Goal: Task Accomplishment & Management: Manage account settings

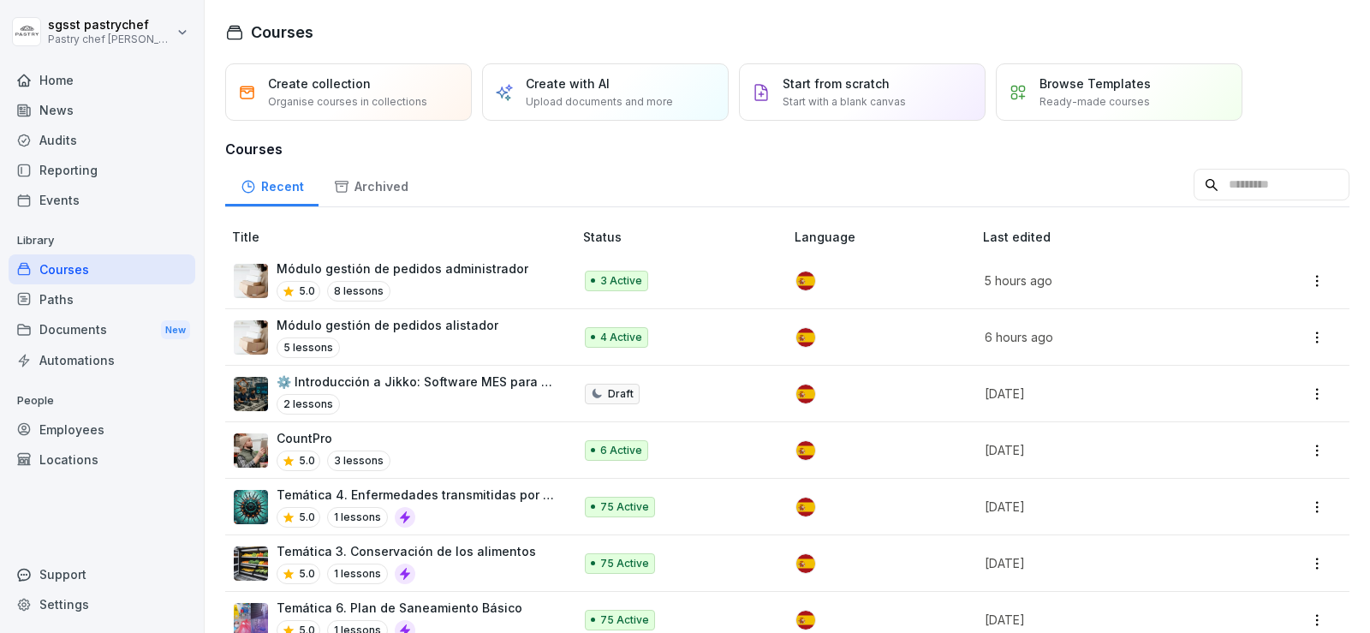
click at [467, 284] on div "5.0 8 lessons" at bounding box center [403, 291] width 252 height 21
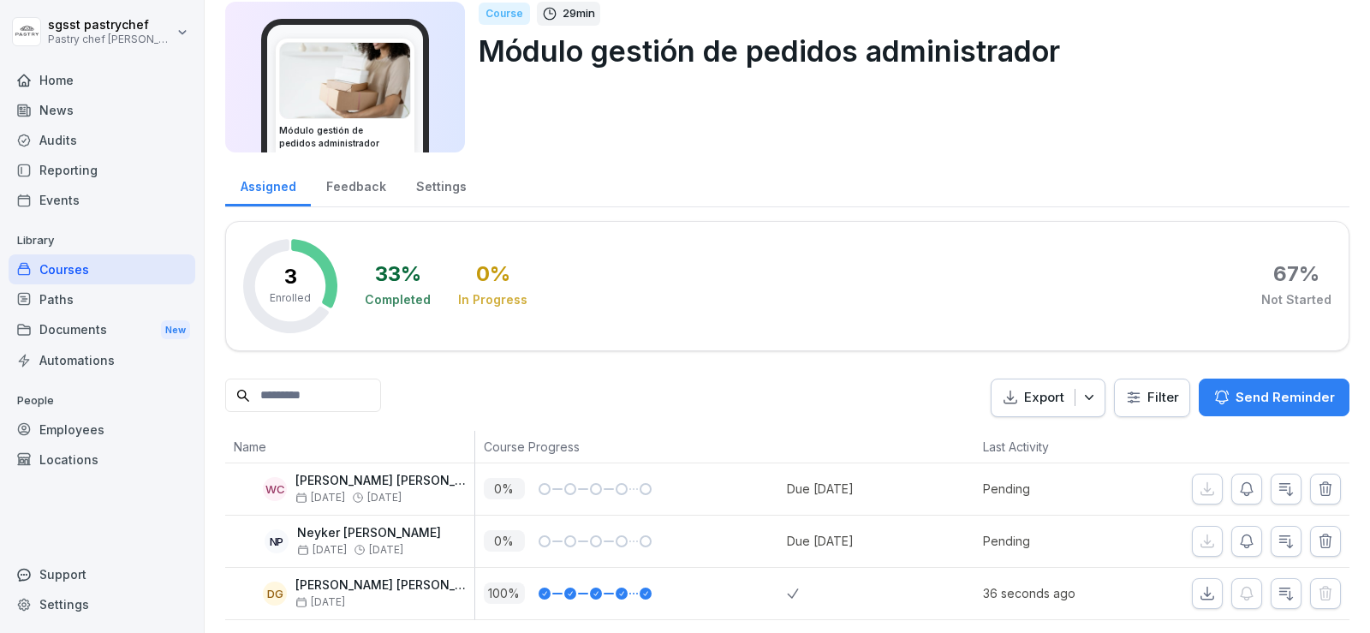
scroll to position [83, 0]
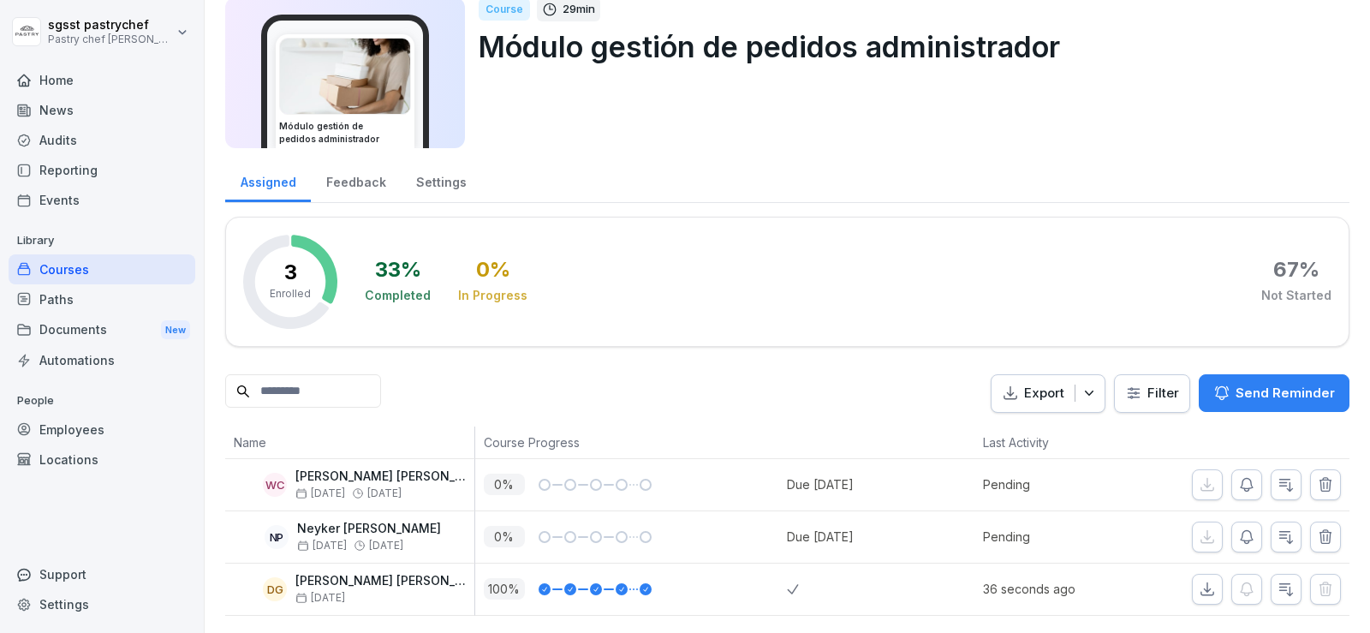
click at [1200, 581] on icon "button" at bounding box center [1207, 589] width 17 height 17
click at [1202, 582] on icon "button" at bounding box center [1208, 588] width 12 height 12
